Goal: Check status: Check status

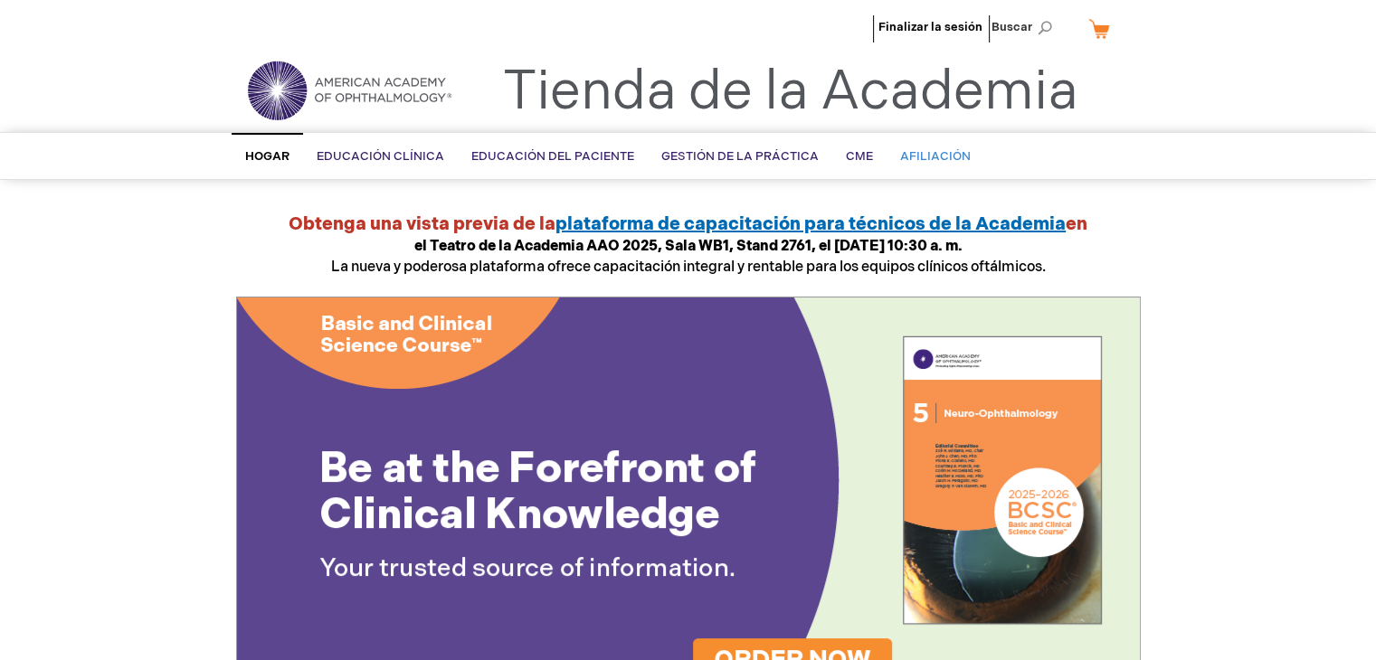
click at [921, 157] on font "Afiliación" at bounding box center [935, 156] width 71 height 14
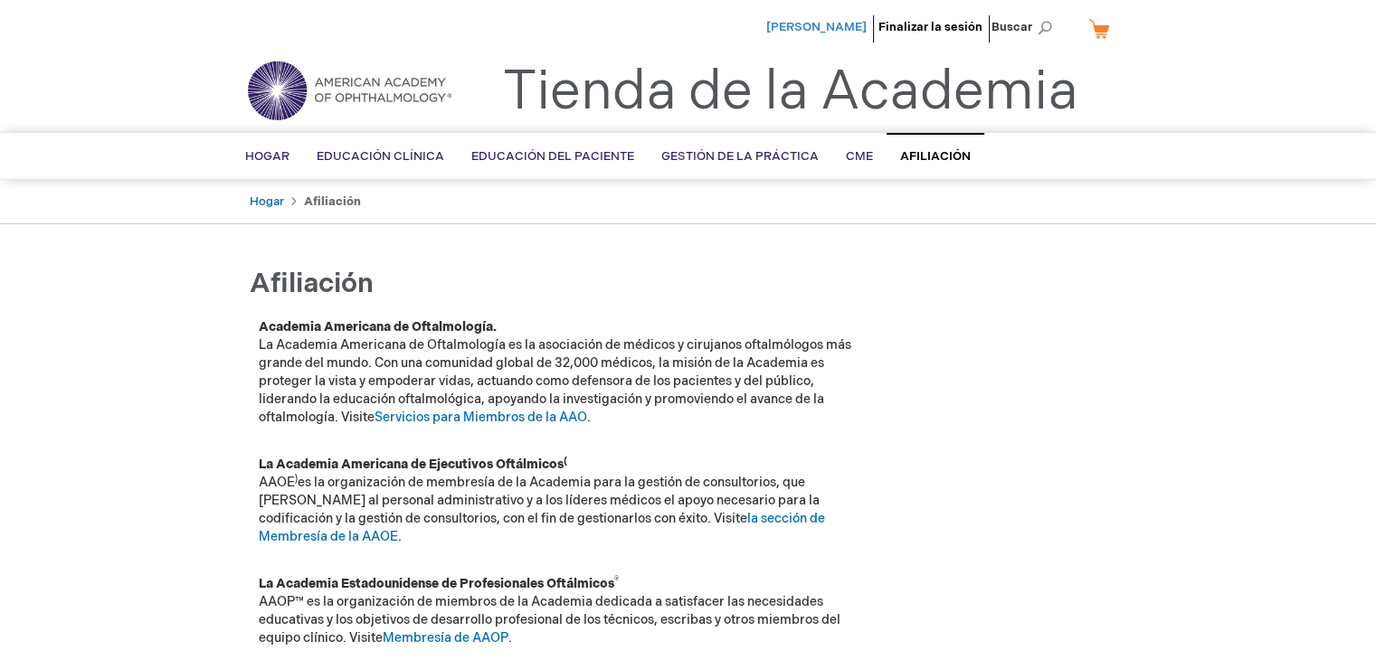
click at [803, 30] on font "[PERSON_NAME]" at bounding box center [816, 27] width 100 height 14
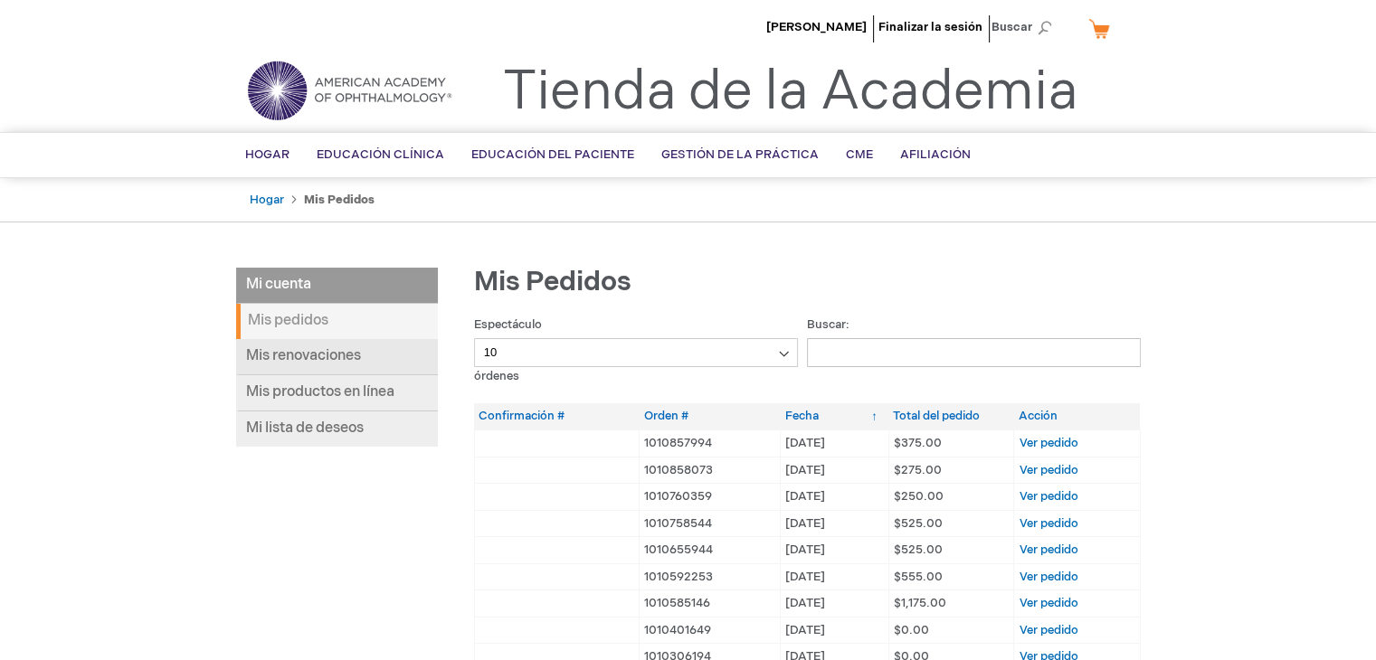
click at [333, 350] on font "Mis renovaciones" at bounding box center [303, 355] width 115 height 17
click at [310, 287] on li "Mi cuenta" at bounding box center [337, 286] width 202 height 36
click at [352, 391] on font "Mis productos en línea" at bounding box center [320, 392] width 148 height 17
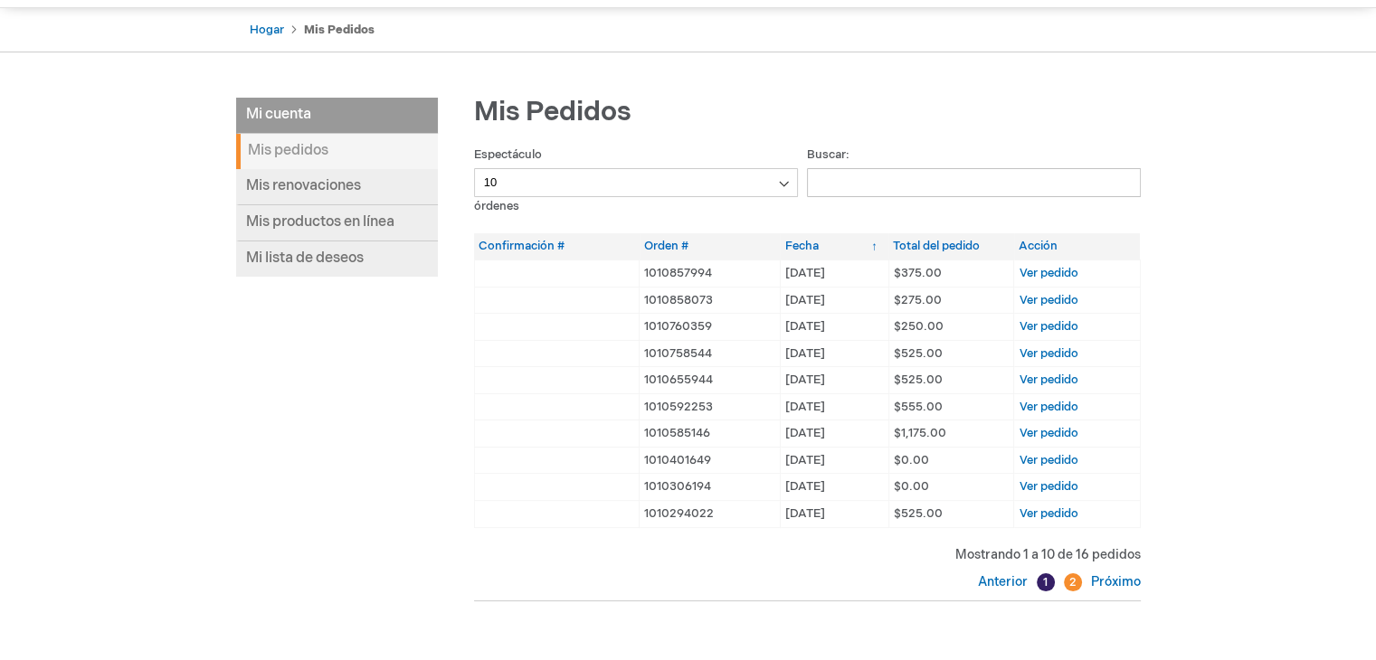
scroll to position [181, 0]
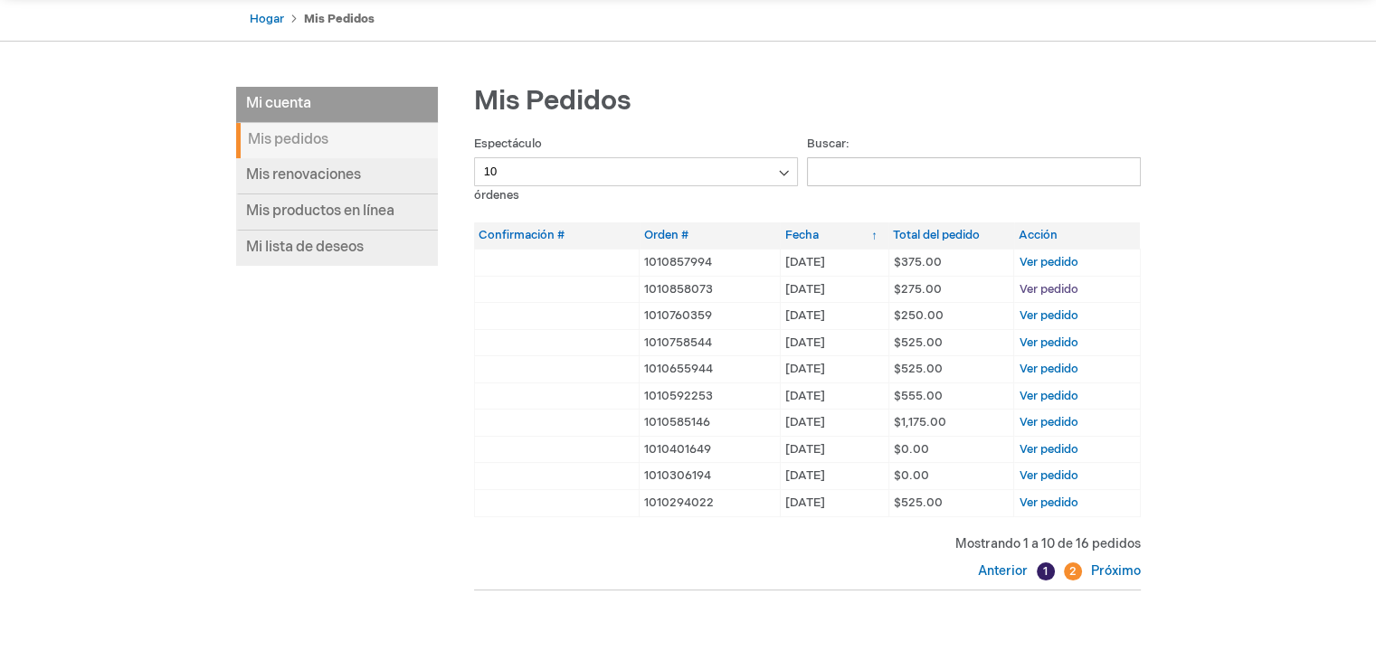
click at [1064, 287] on font "Ver pedido" at bounding box center [1048, 289] width 59 height 14
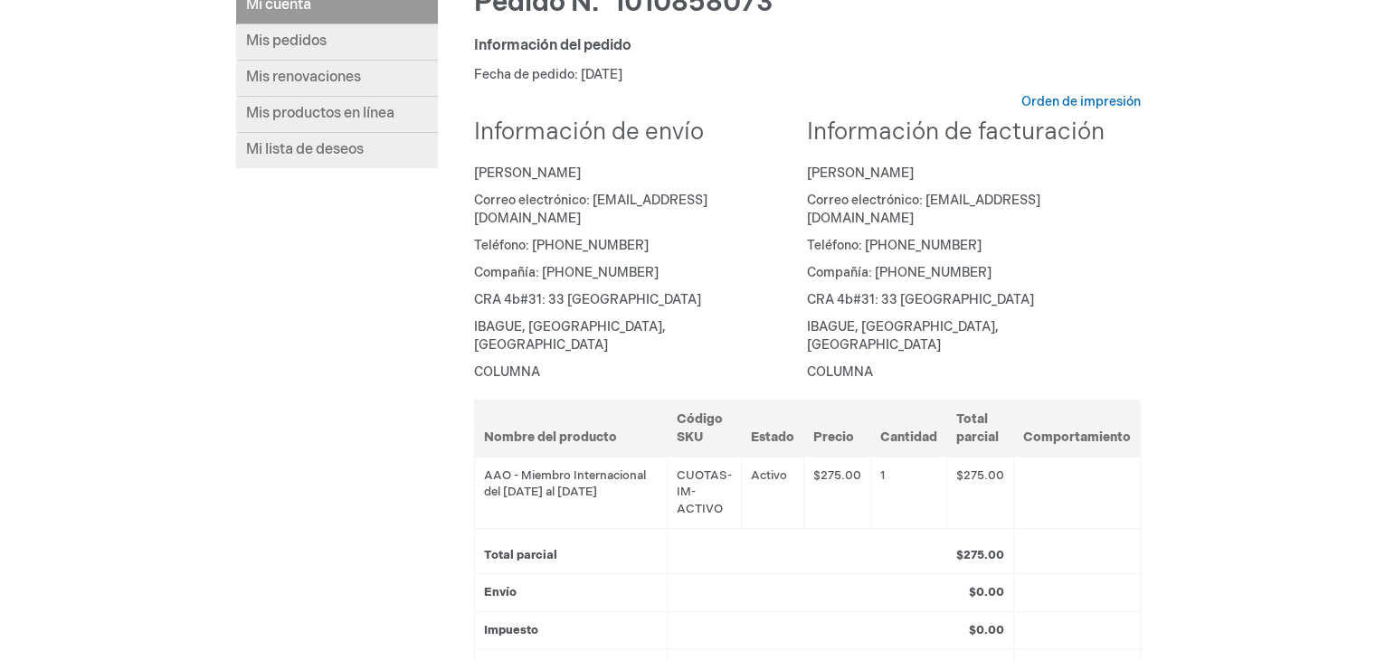
scroll to position [271, 0]
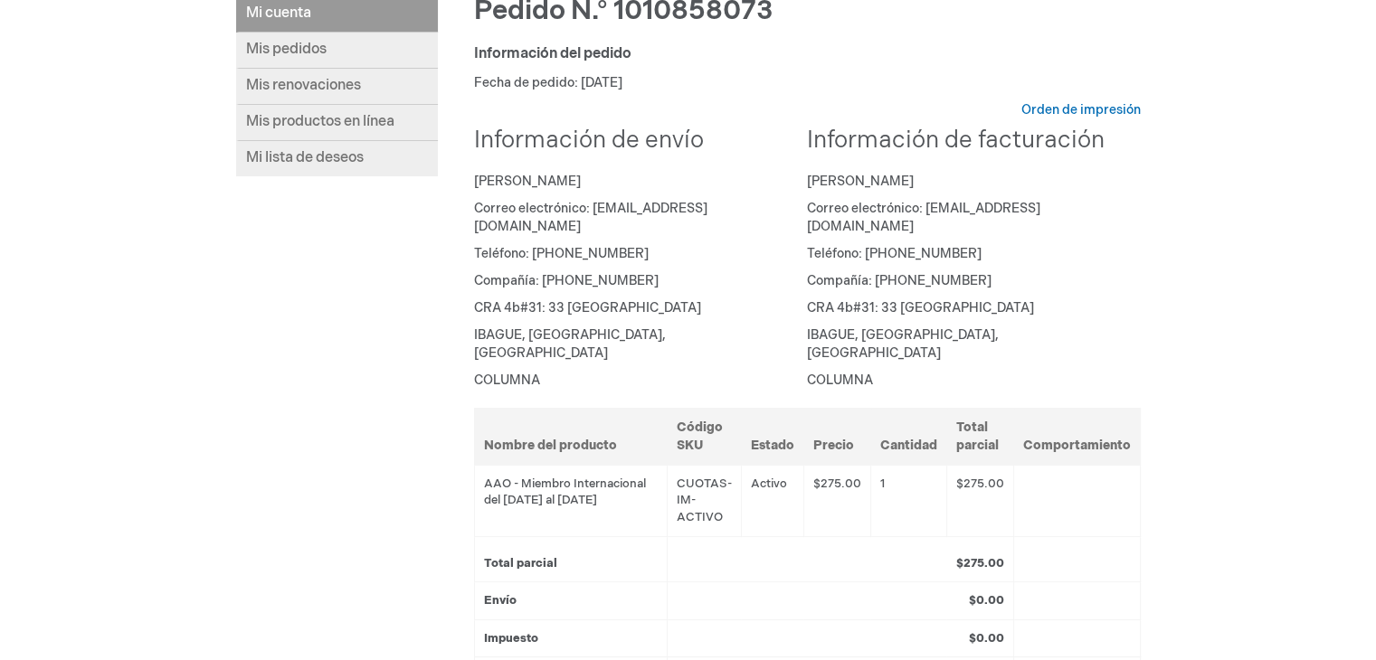
click at [619, 214] on font "Correo electrónico: [EMAIL_ADDRESS][DOMAIN_NAME]" at bounding box center [590, 217] width 233 height 33
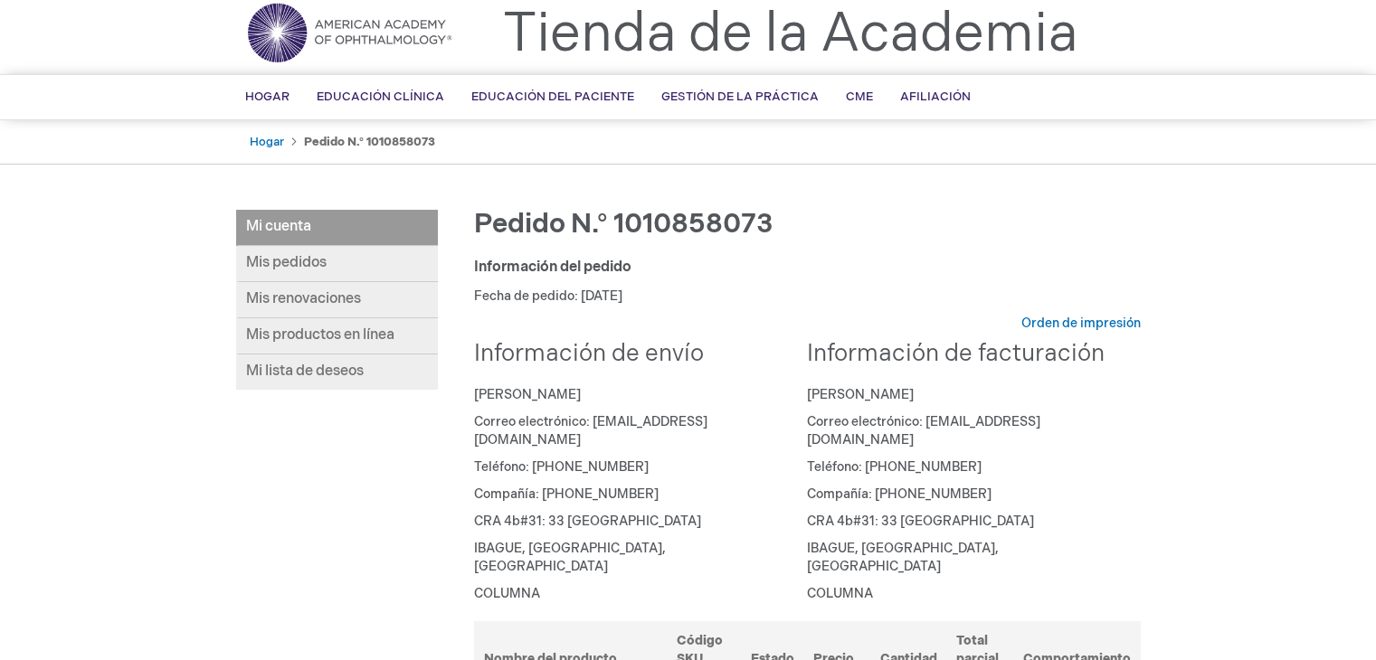
scroll to position [26, 0]
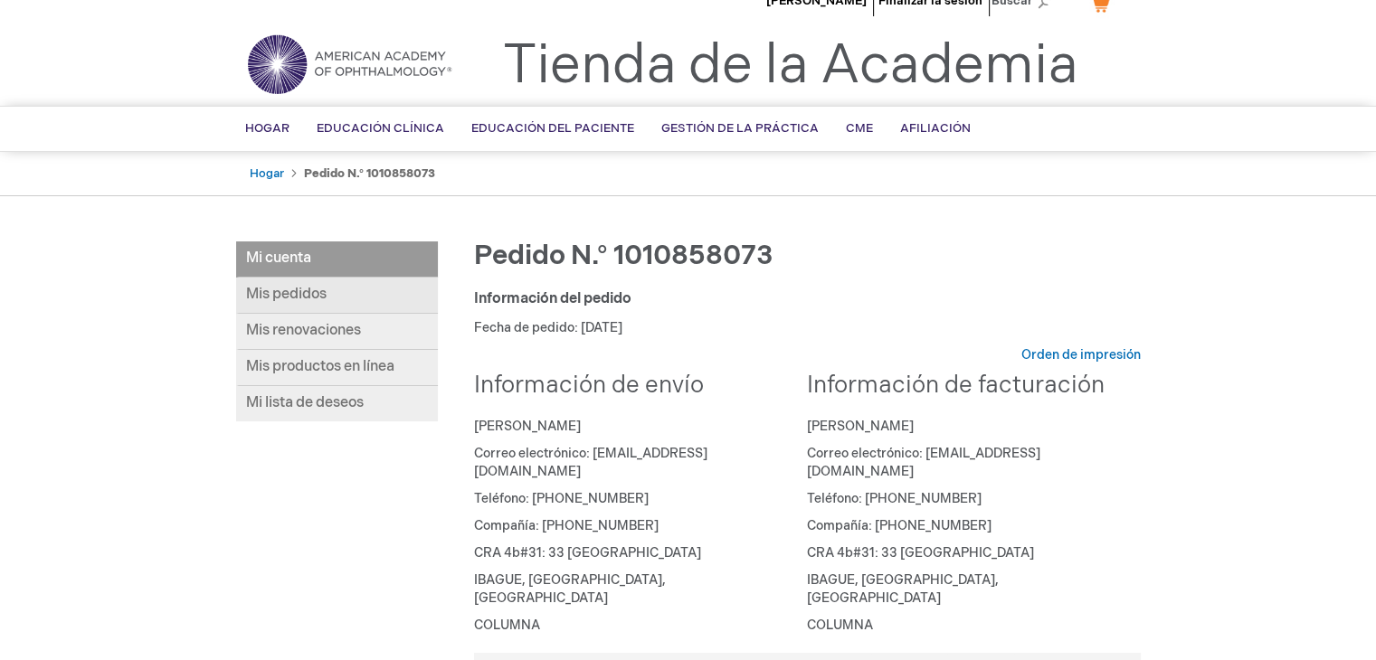
click at [307, 289] on font "Mis pedidos" at bounding box center [286, 294] width 81 height 17
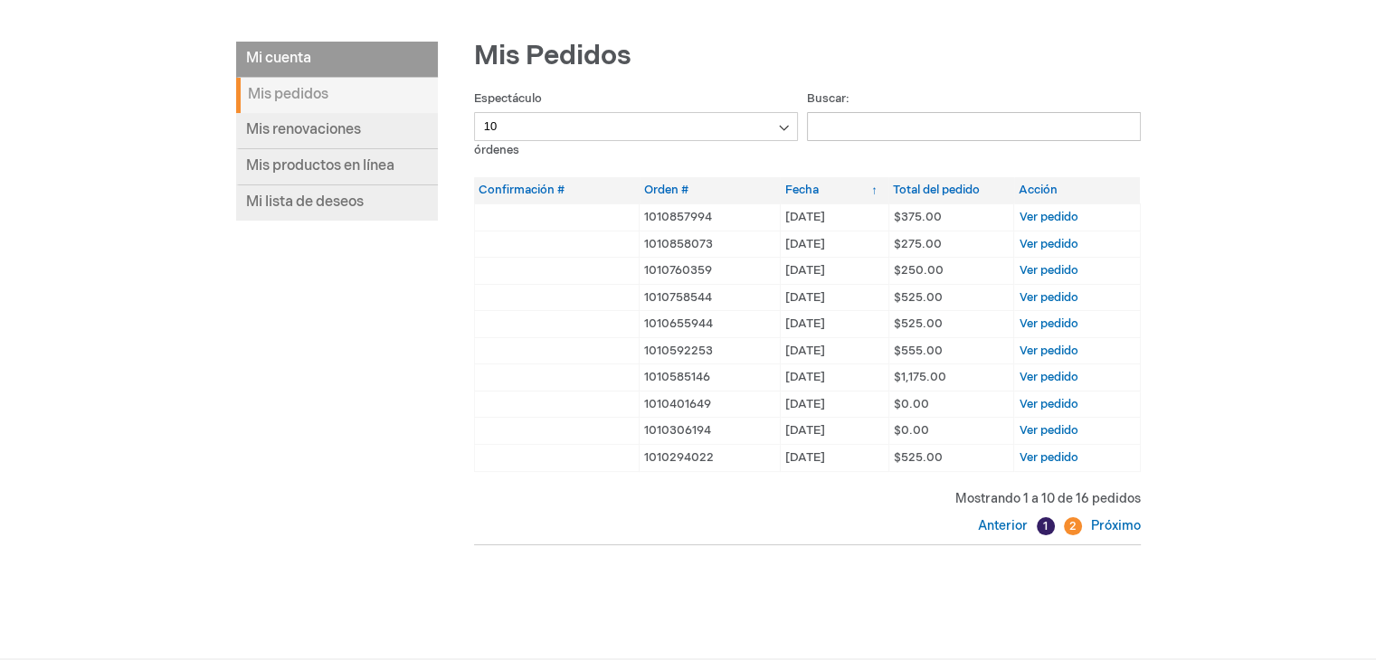
scroll to position [271, 0]
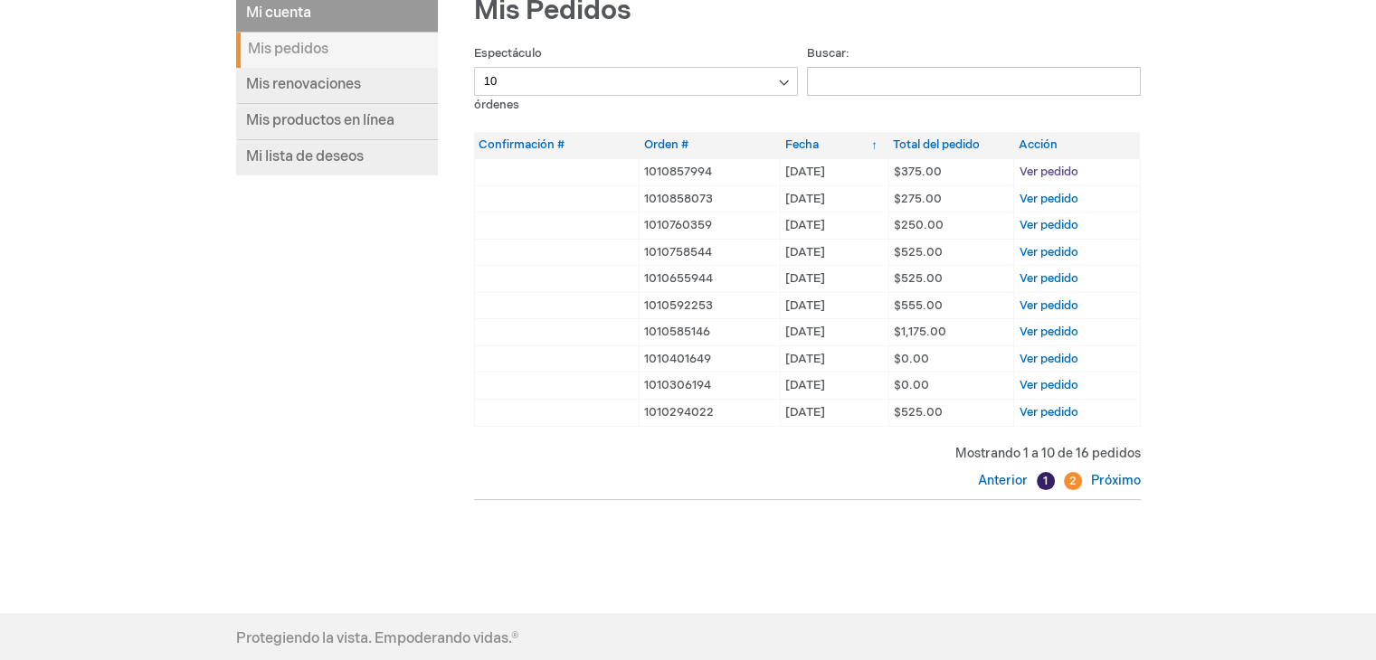
click at [1058, 167] on font "Ver pedido" at bounding box center [1048, 172] width 59 height 14
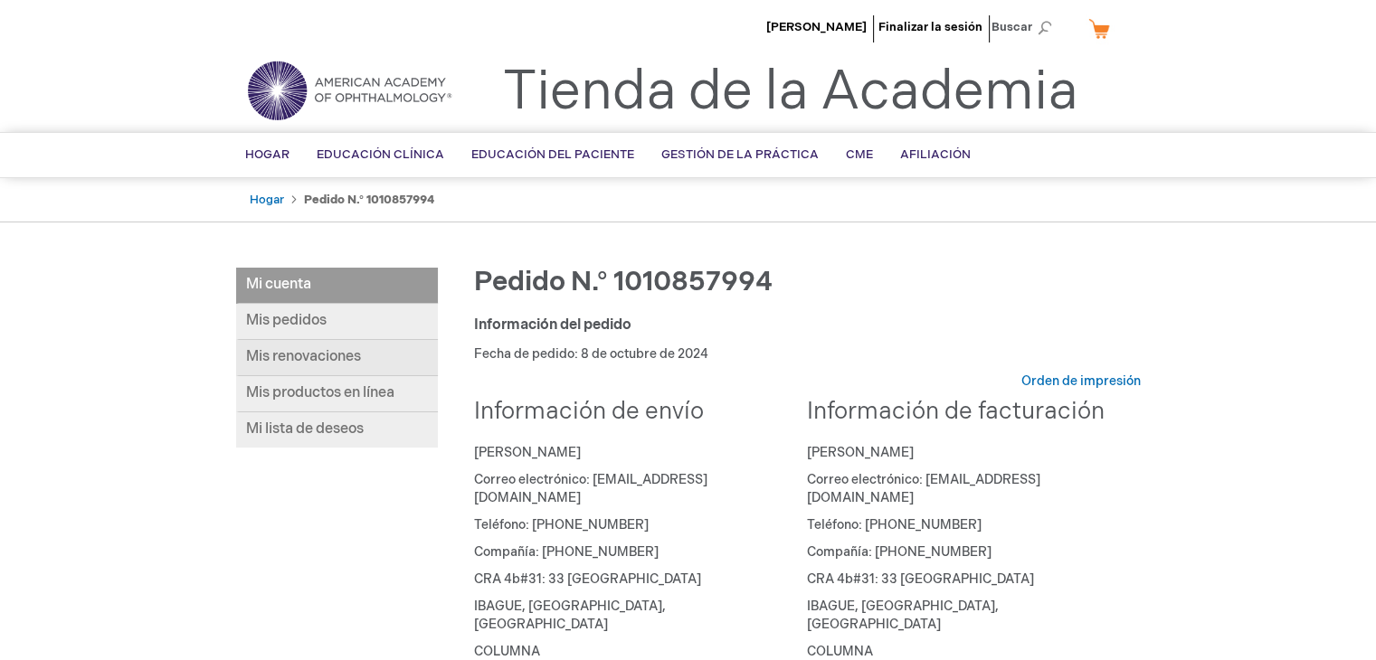
click at [351, 360] on font "Mis renovaciones" at bounding box center [303, 356] width 115 height 17
